Goal: Transaction & Acquisition: Purchase product/service

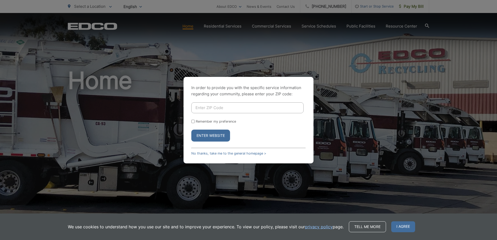
click at [212, 107] on input "Enter ZIP Code" at bounding box center [247, 107] width 112 height 11
type input "92081"
click at [191, 130] on button "Enter Website" at bounding box center [210, 136] width 39 height 12
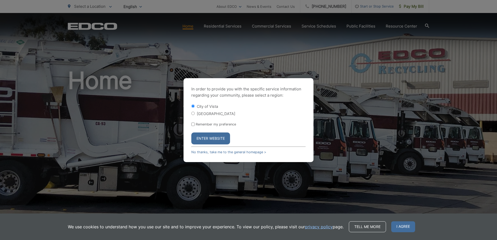
click at [211, 138] on button "Enter Website" at bounding box center [210, 138] width 39 height 12
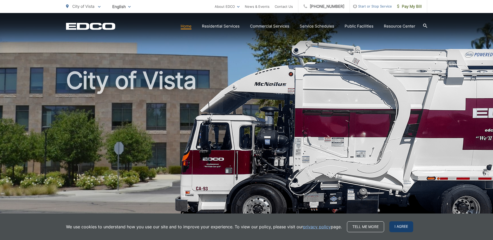
click at [403, 225] on span "I agree" at bounding box center [401, 226] width 24 height 11
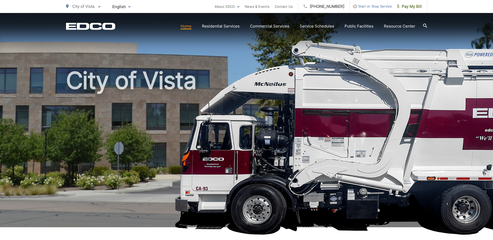
click at [189, 26] on link "Home" at bounding box center [186, 26] width 11 height 6
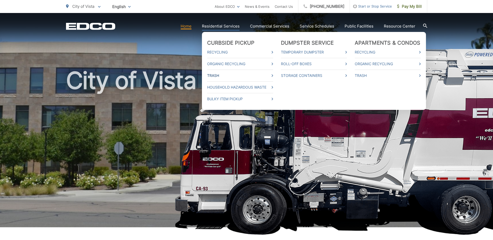
click at [220, 77] on link "Trash" at bounding box center [240, 75] width 66 height 6
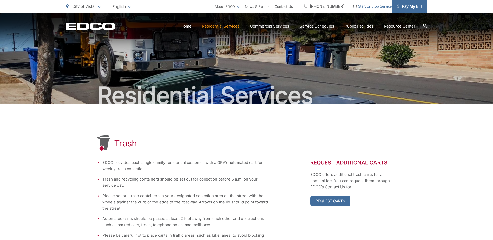
click at [414, 4] on span "Pay My Bill" at bounding box center [409, 6] width 25 height 6
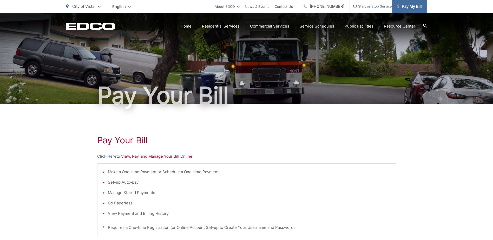
click at [408, 6] on span "Pay My Bill" at bounding box center [409, 6] width 25 height 6
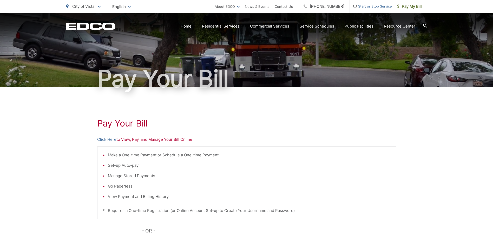
scroll to position [26, 0]
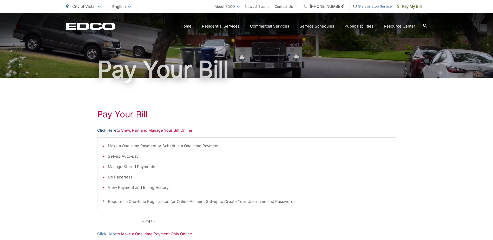
click at [109, 130] on link "Click Here" at bounding box center [106, 130] width 19 height 6
